Goal: Task Accomplishment & Management: Use online tool/utility

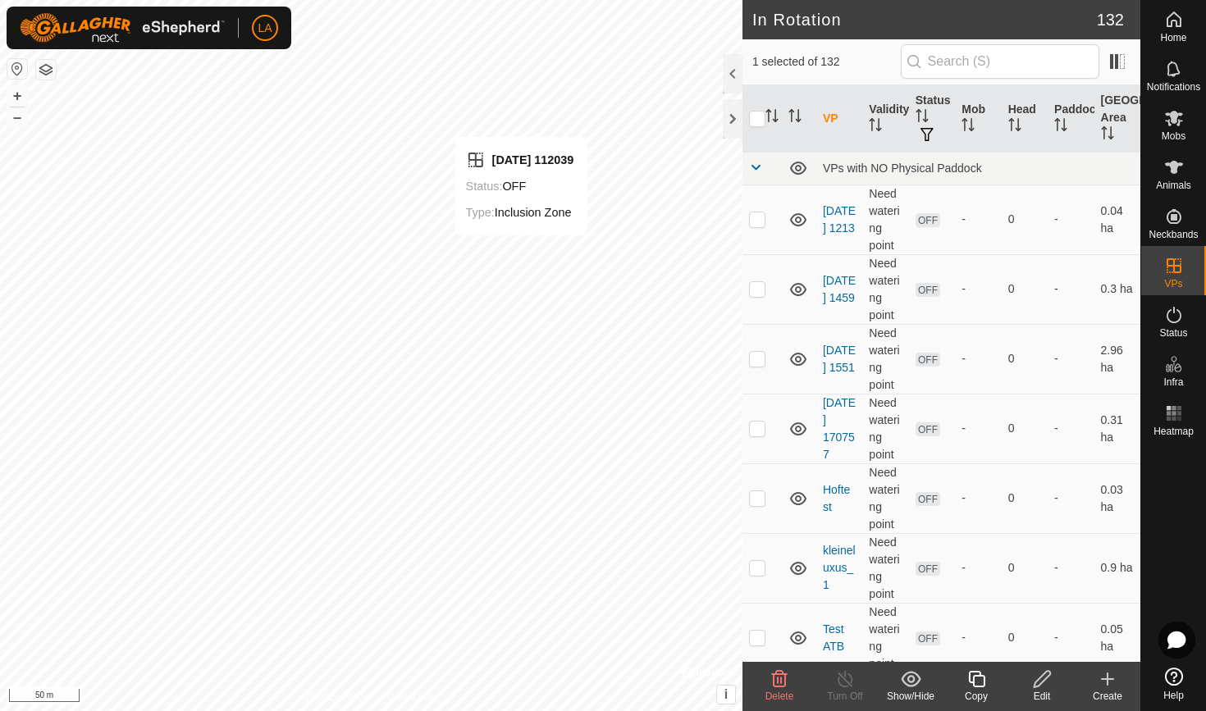
checkbox input "false"
checkbox input "true"
click at [1102, 676] on icon at bounding box center [1108, 679] width 20 height 20
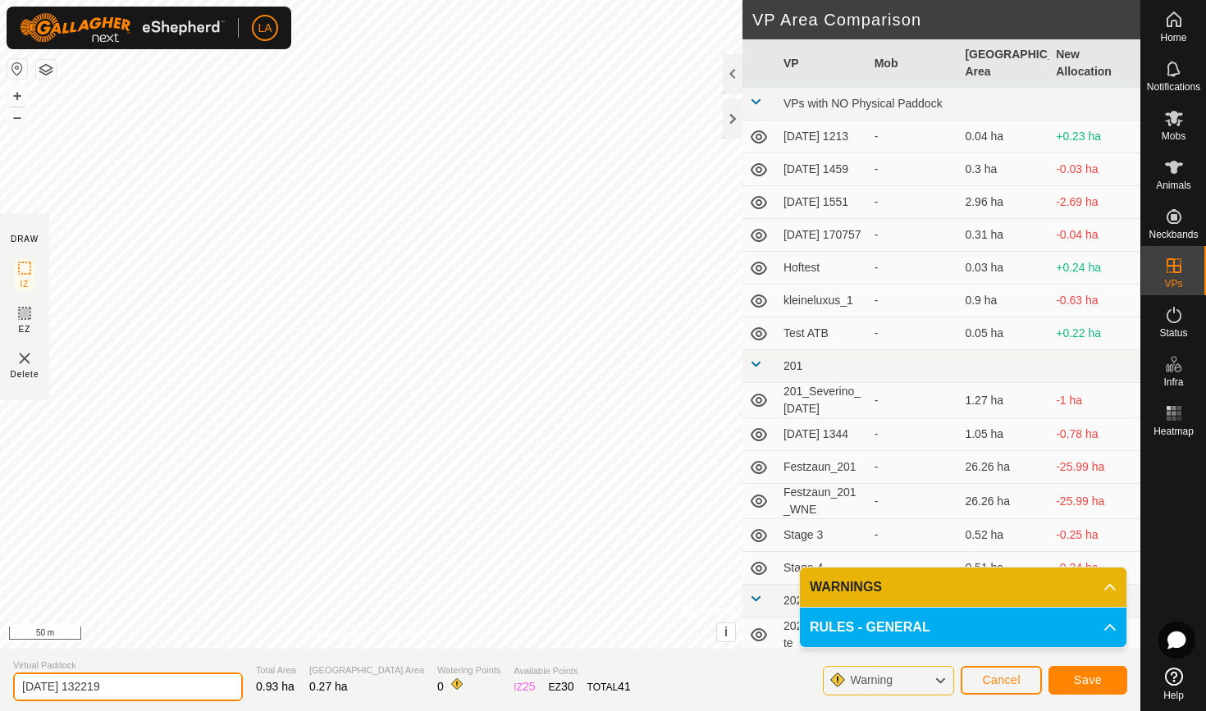
click at [87, 690] on input "[DATE] 132219" at bounding box center [128, 687] width 230 height 29
click at [43, 696] on input "Luxus 2.8" at bounding box center [128, 687] width 230 height 29
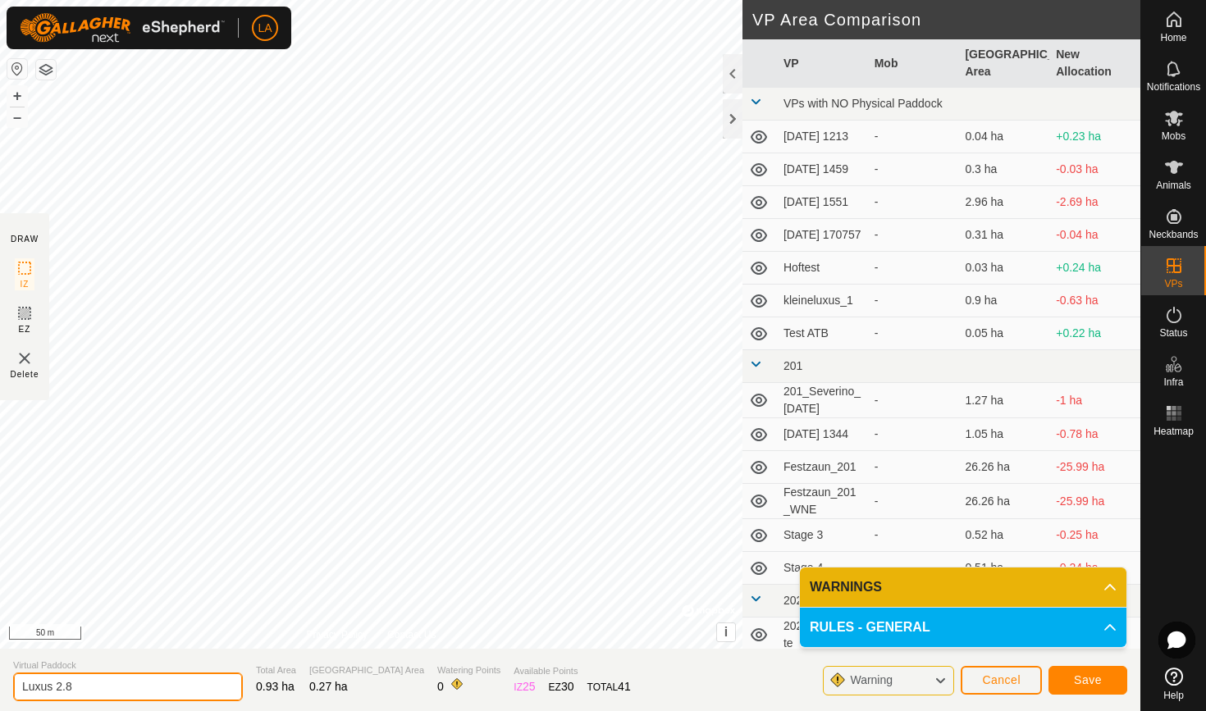
click at [43, 696] on input "Luxus 2.8" at bounding box center [128, 687] width 230 height 29
type input "Luxus 2.8"
click at [1083, 675] on span "Save" at bounding box center [1088, 680] width 28 height 13
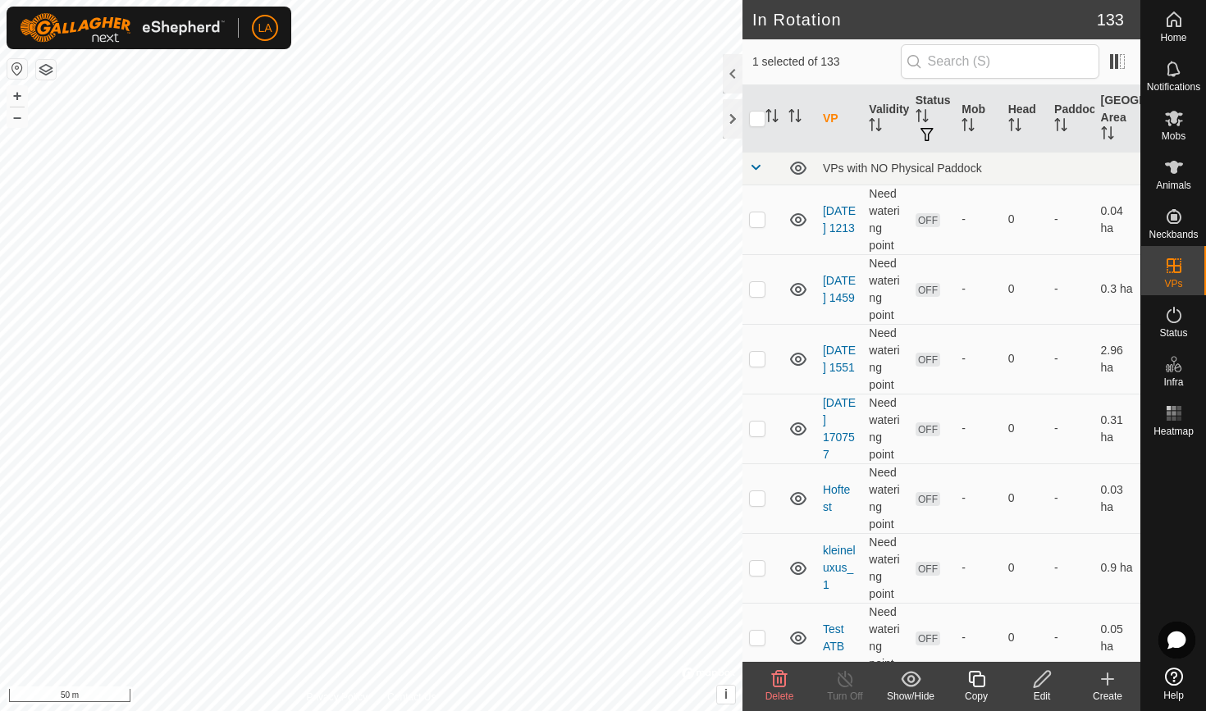
click at [1039, 683] on icon at bounding box center [1042, 679] width 21 height 20
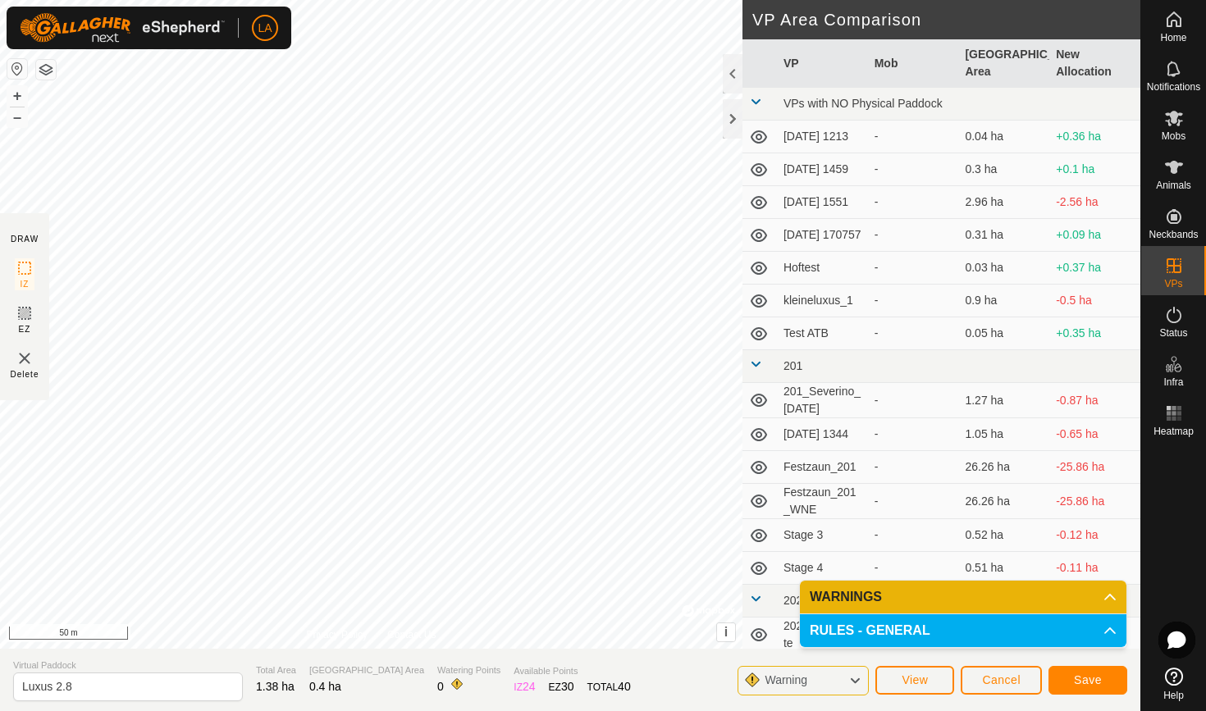
click at [1079, 674] on span "Save" at bounding box center [1088, 680] width 28 height 13
